Goal: Information Seeking & Learning: Learn about a topic

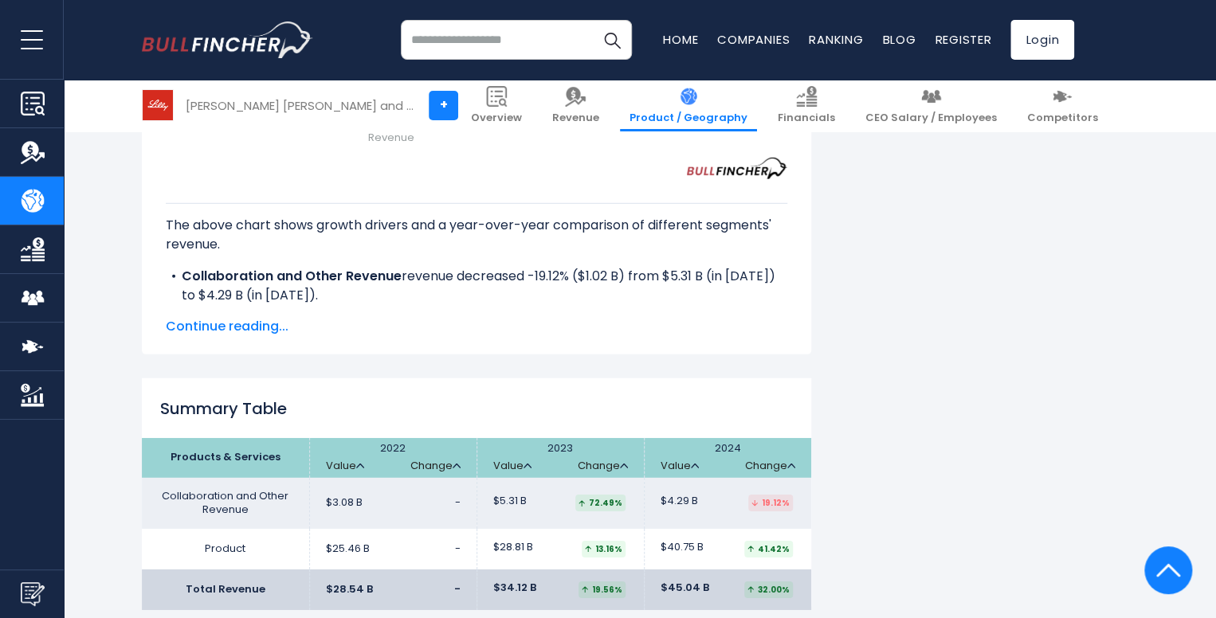
scroll to position [2391, 0]
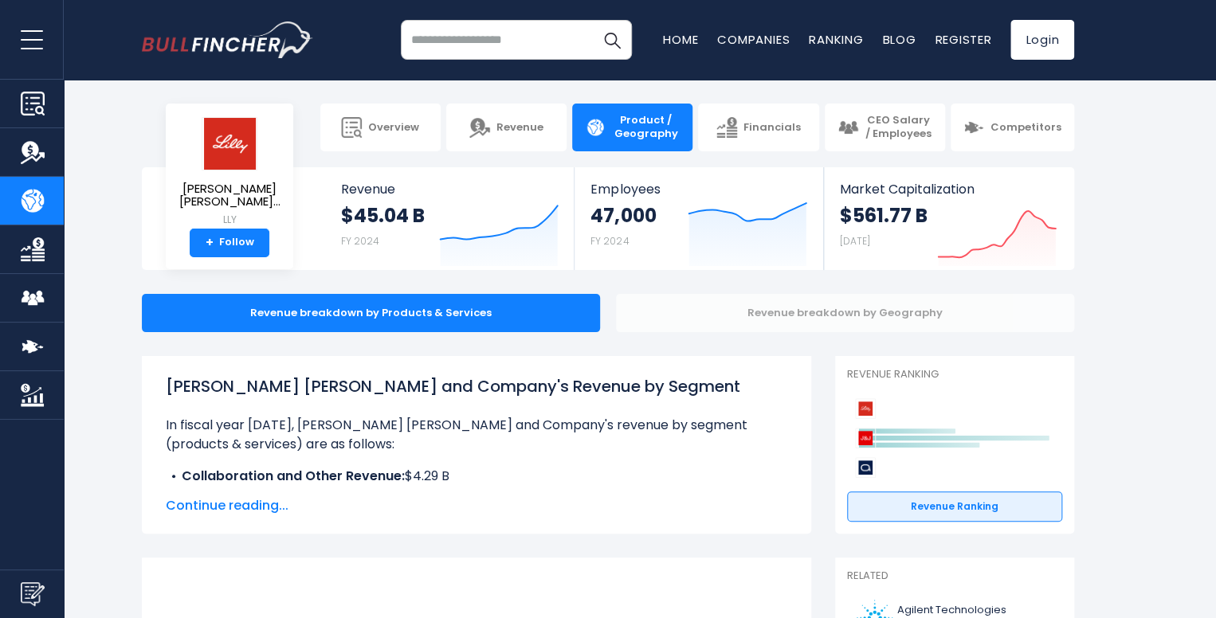
click at [732, 323] on div "Revenue breakdown by Geography" at bounding box center [845, 313] width 458 height 38
click at [734, 318] on div "Revenue breakdown by Geography" at bounding box center [845, 313] width 458 height 38
click at [778, 301] on div "Revenue breakdown by Geography" at bounding box center [845, 313] width 458 height 38
click at [768, 313] on div "Revenue breakdown by Geography" at bounding box center [845, 313] width 458 height 38
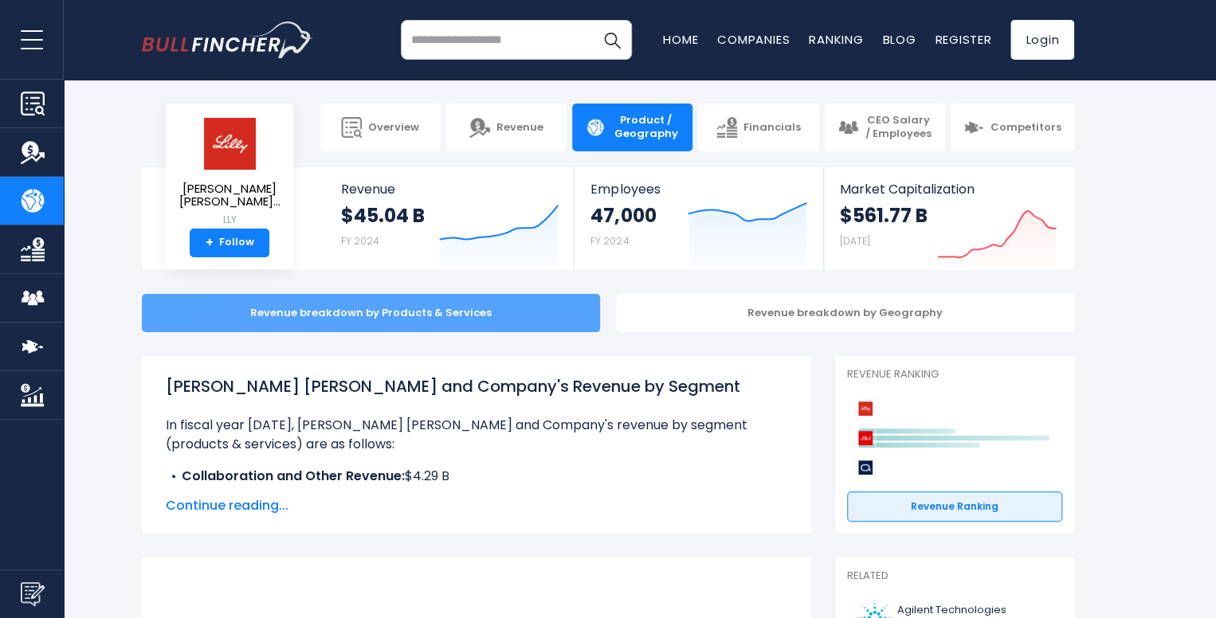
click at [452, 300] on div "Revenue breakdown by Products & Services" at bounding box center [371, 313] width 458 height 38
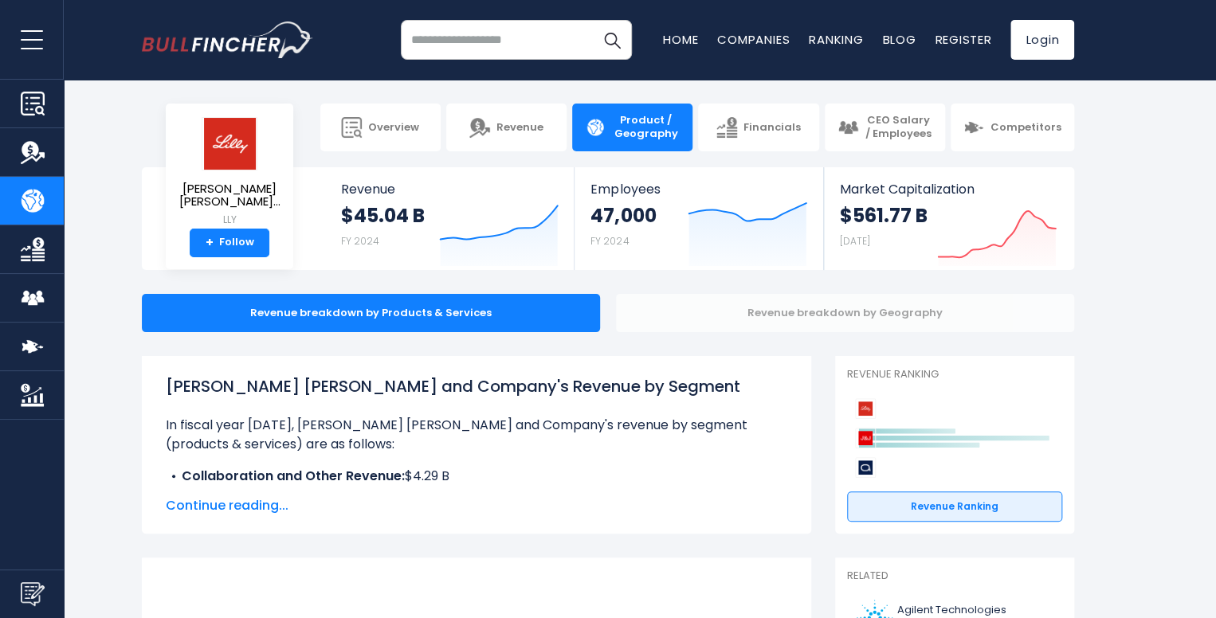
click at [676, 316] on div "Revenue breakdown by Geography" at bounding box center [845, 313] width 458 height 38
click at [678, 315] on div "Revenue breakdown by Geography" at bounding box center [845, 313] width 458 height 38
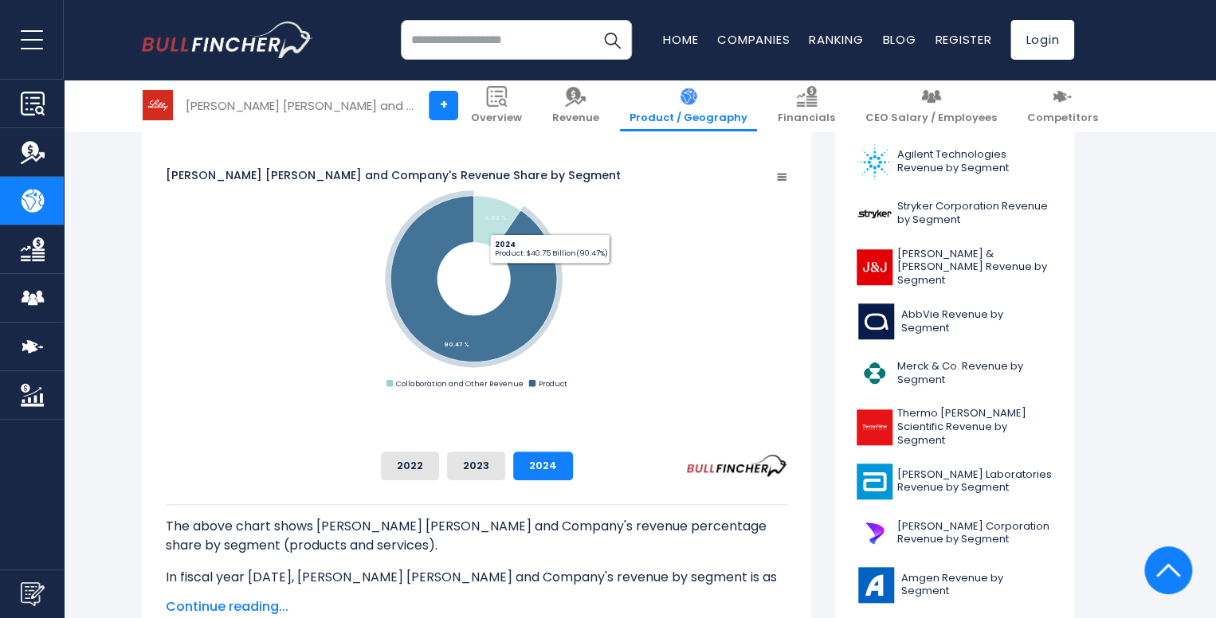
scroll to position [319, 0]
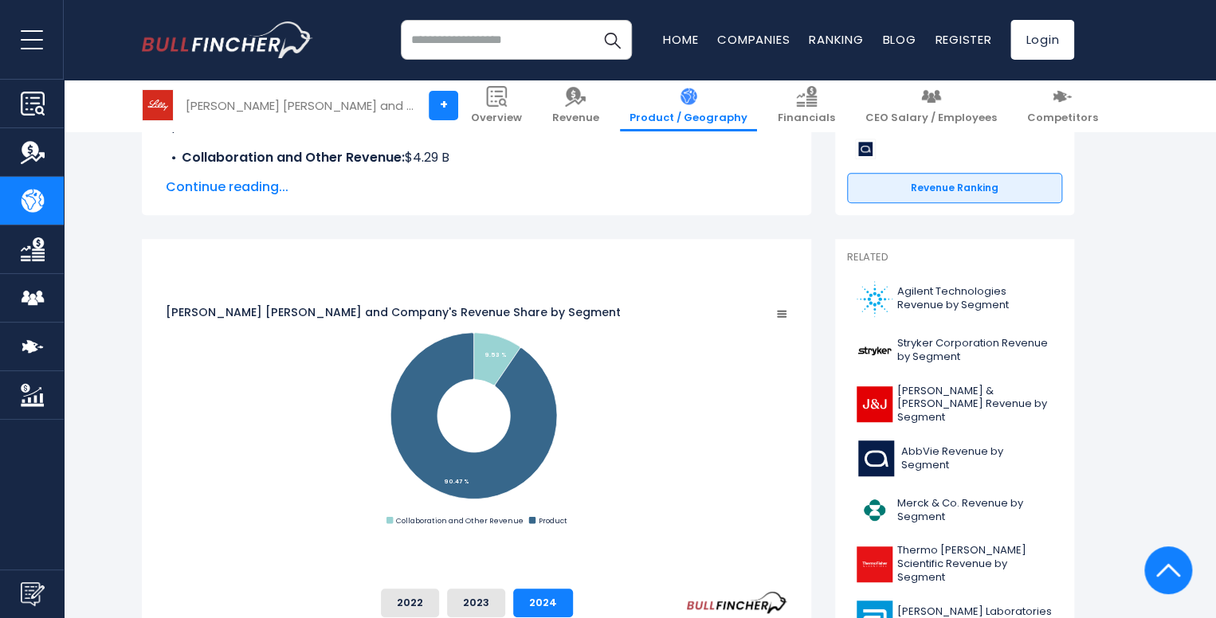
click at [790, 306] on rect "Eli Lilly and Company's Revenue Share by Segment" at bounding box center [782, 314] width 16 height 16
click at [812, 269] on div "View Fullscreen Print chart Download PNG Image Download JPEG Image" at bounding box center [725, 345] width 174 height 172
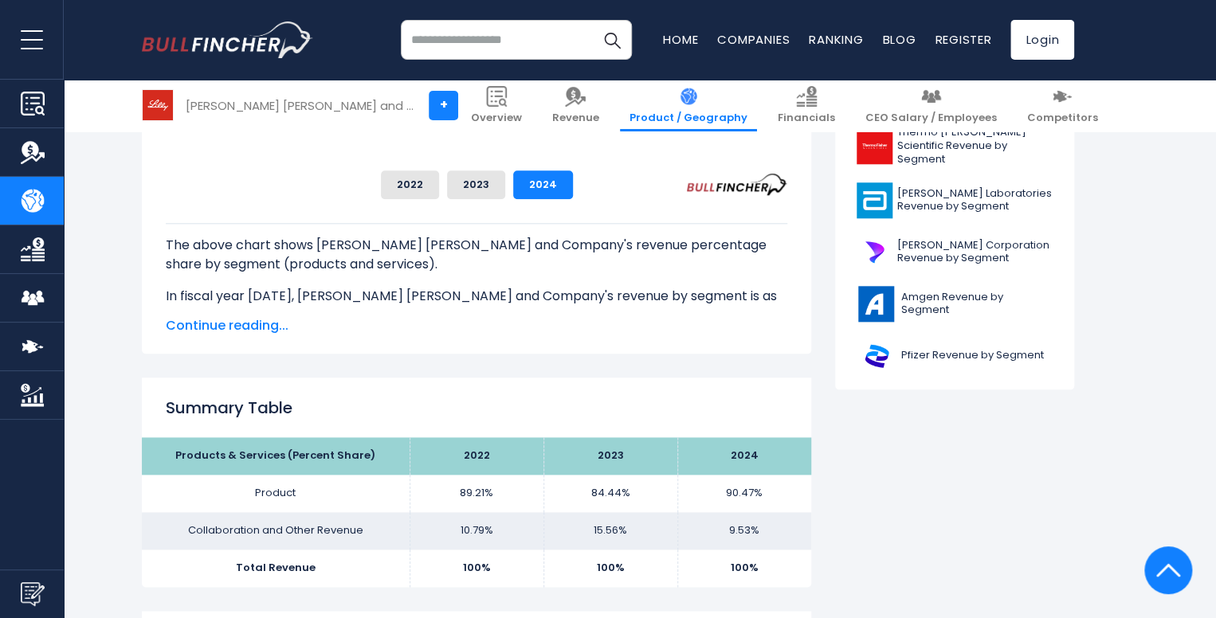
scroll to position [717, 0]
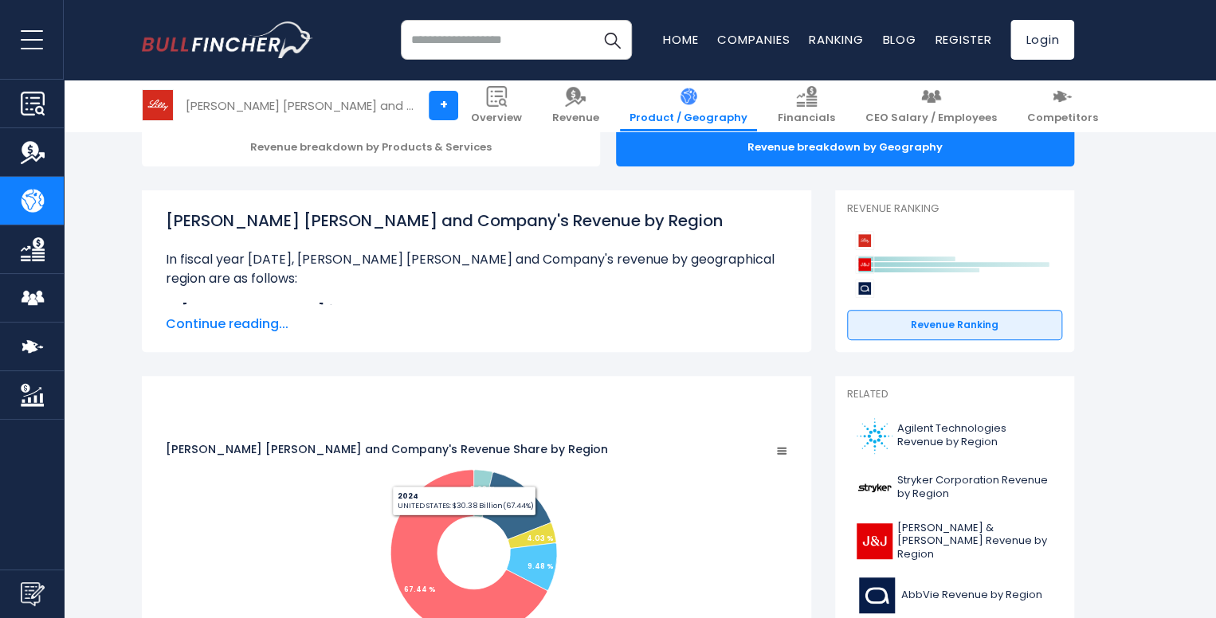
scroll to position [80, 0]
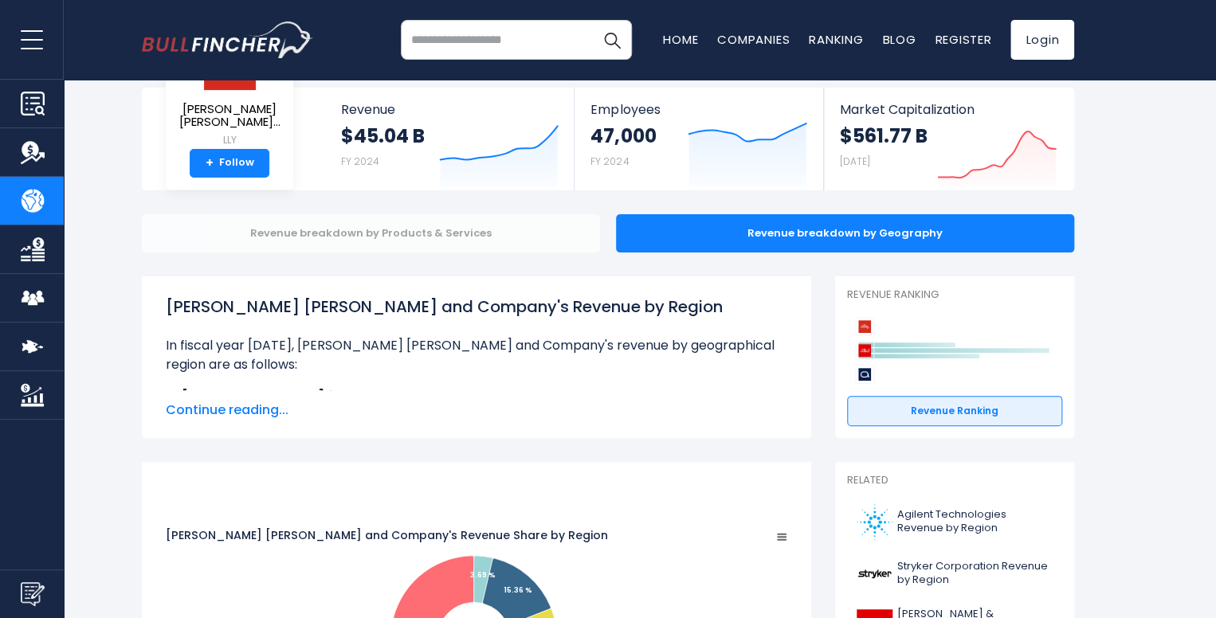
click at [465, 224] on div "Revenue breakdown by Products & Services" at bounding box center [371, 233] width 458 height 38
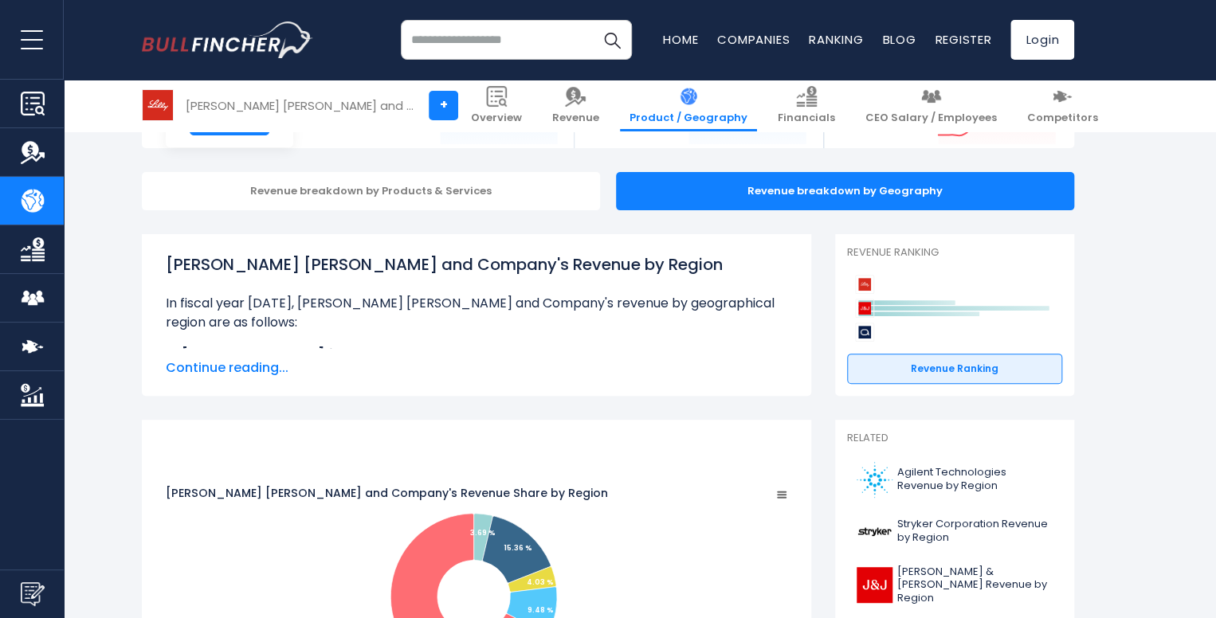
scroll to position [159, 0]
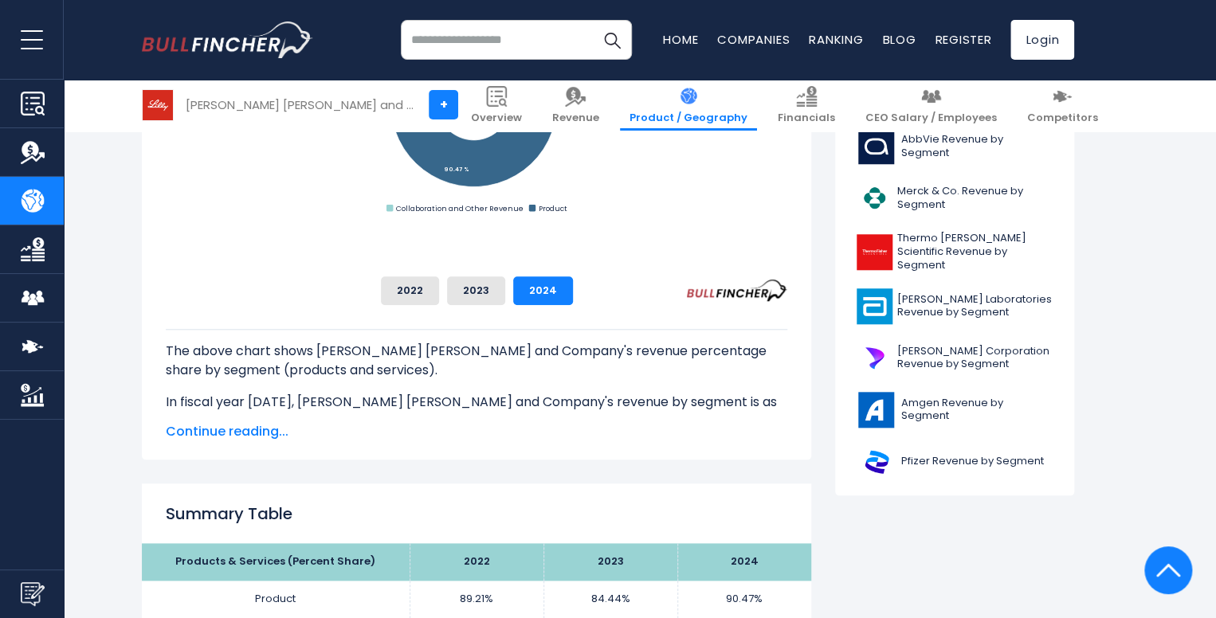
scroll to position [717, 0]
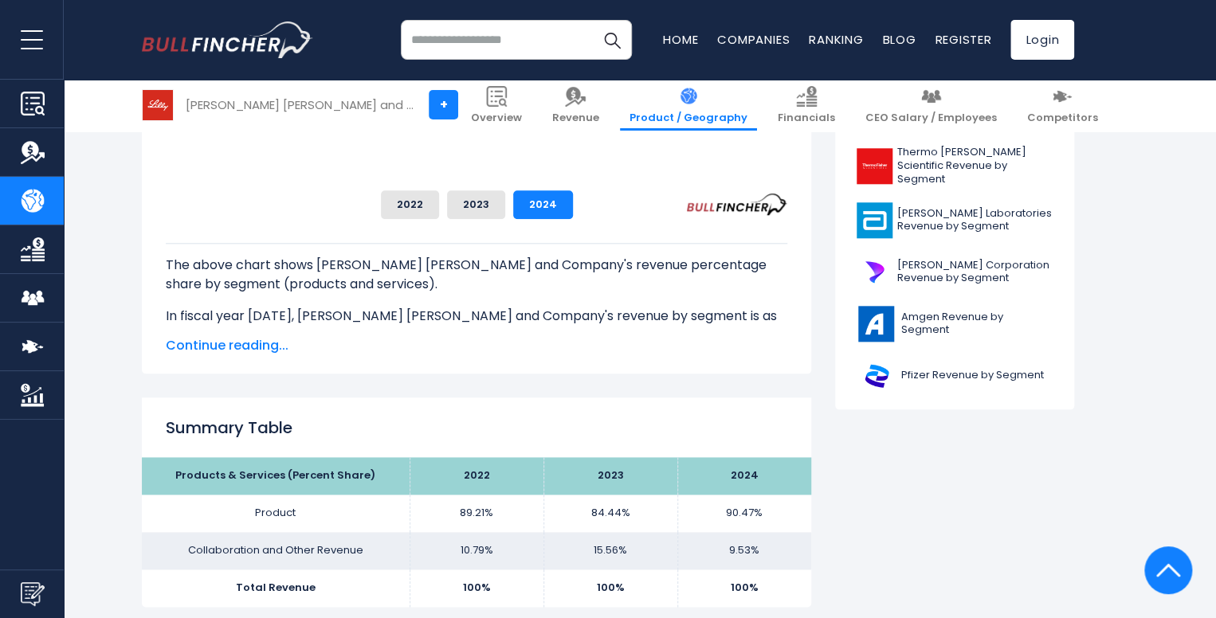
click at [237, 346] on span "Continue reading..." at bounding box center [477, 345] width 622 height 19
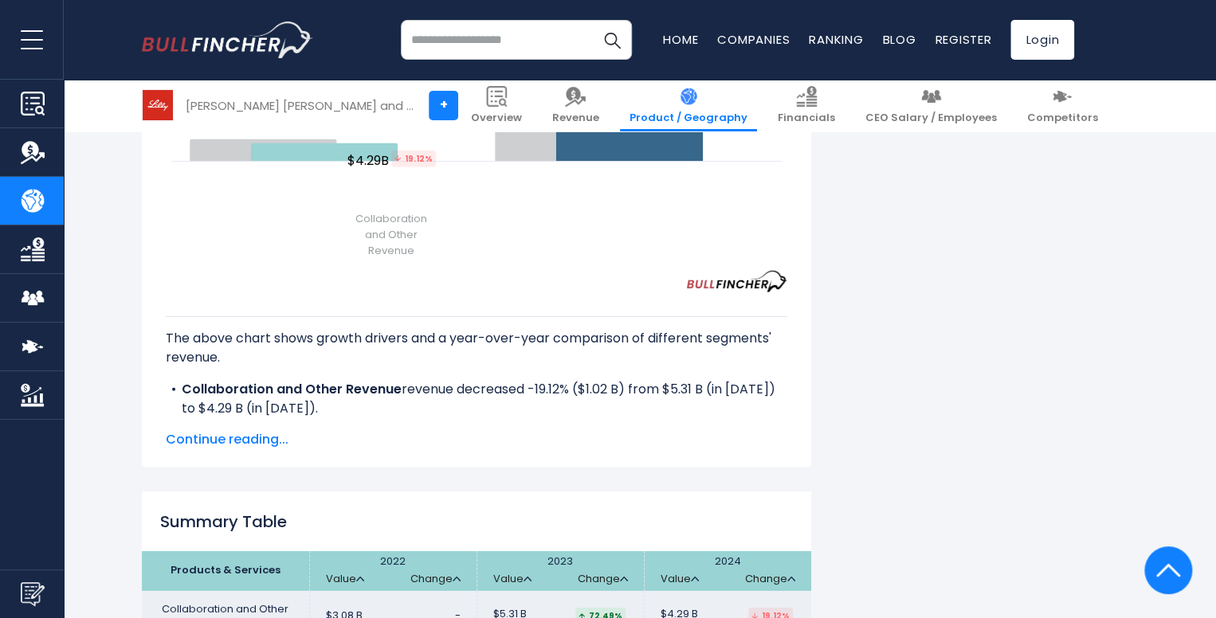
scroll to position [2152, 0]
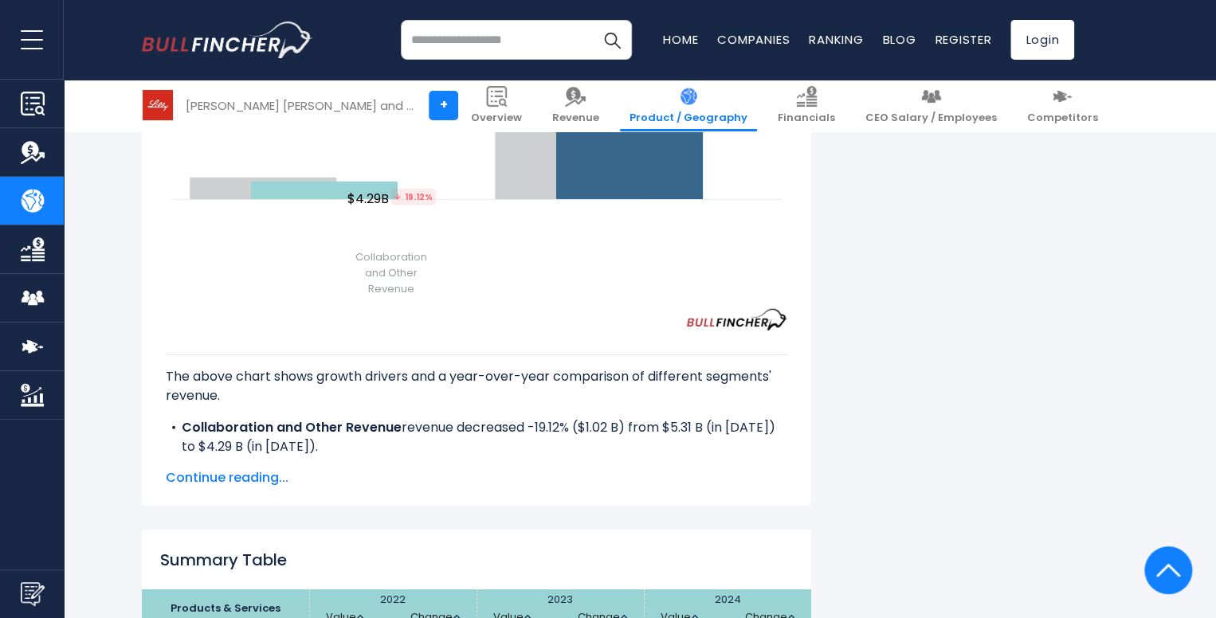
click at [254, 469] on span "Continue reading..." at bounding box center [477, 478] width 622 height 19
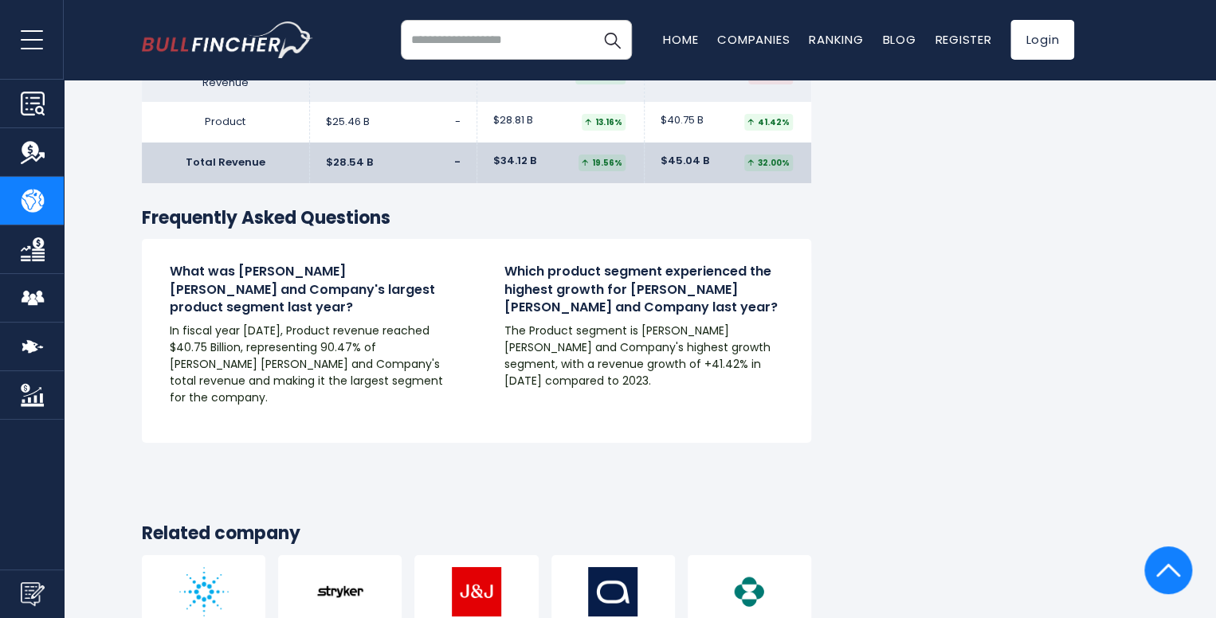
scroll to position [2568, 0]
